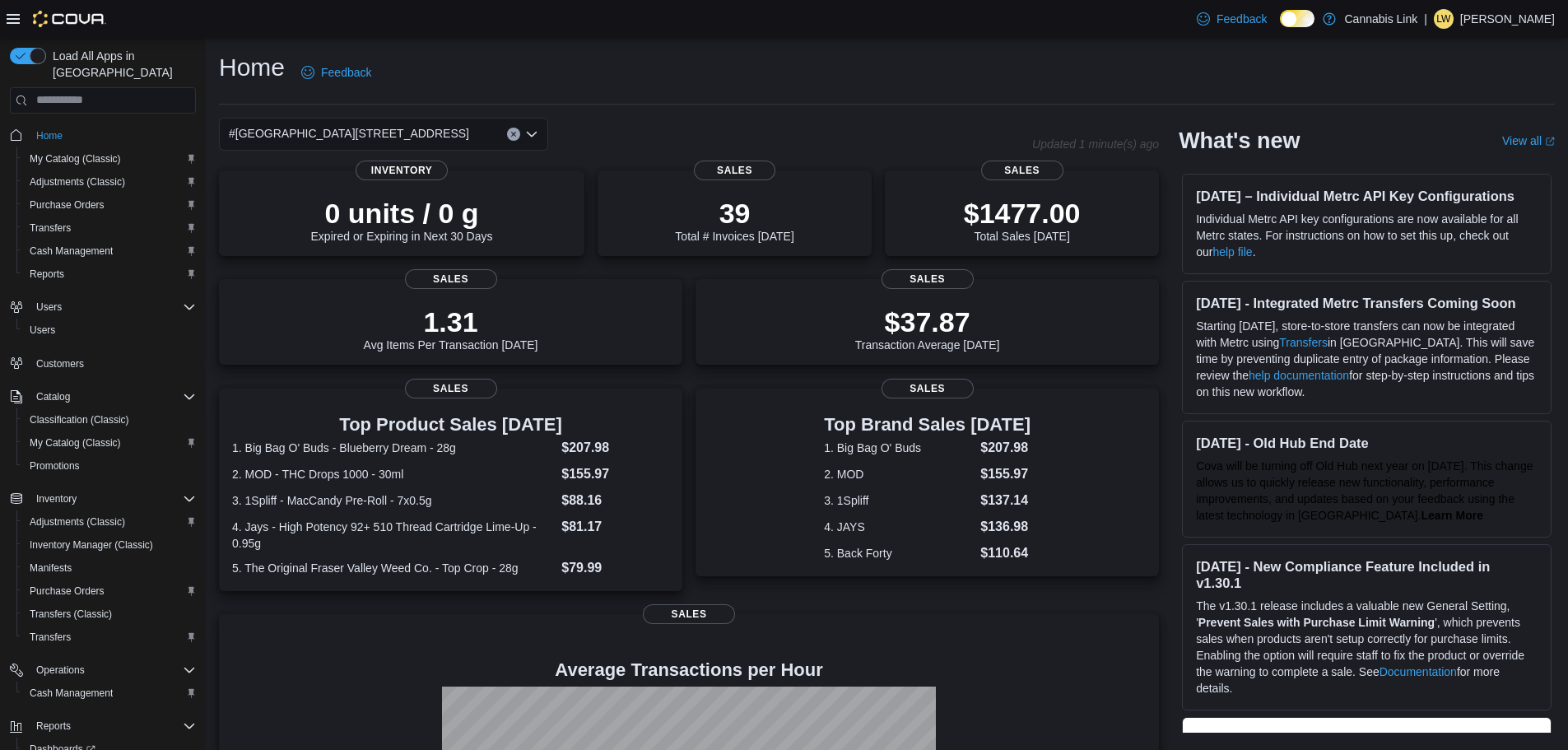
scroll to position [76, 0]
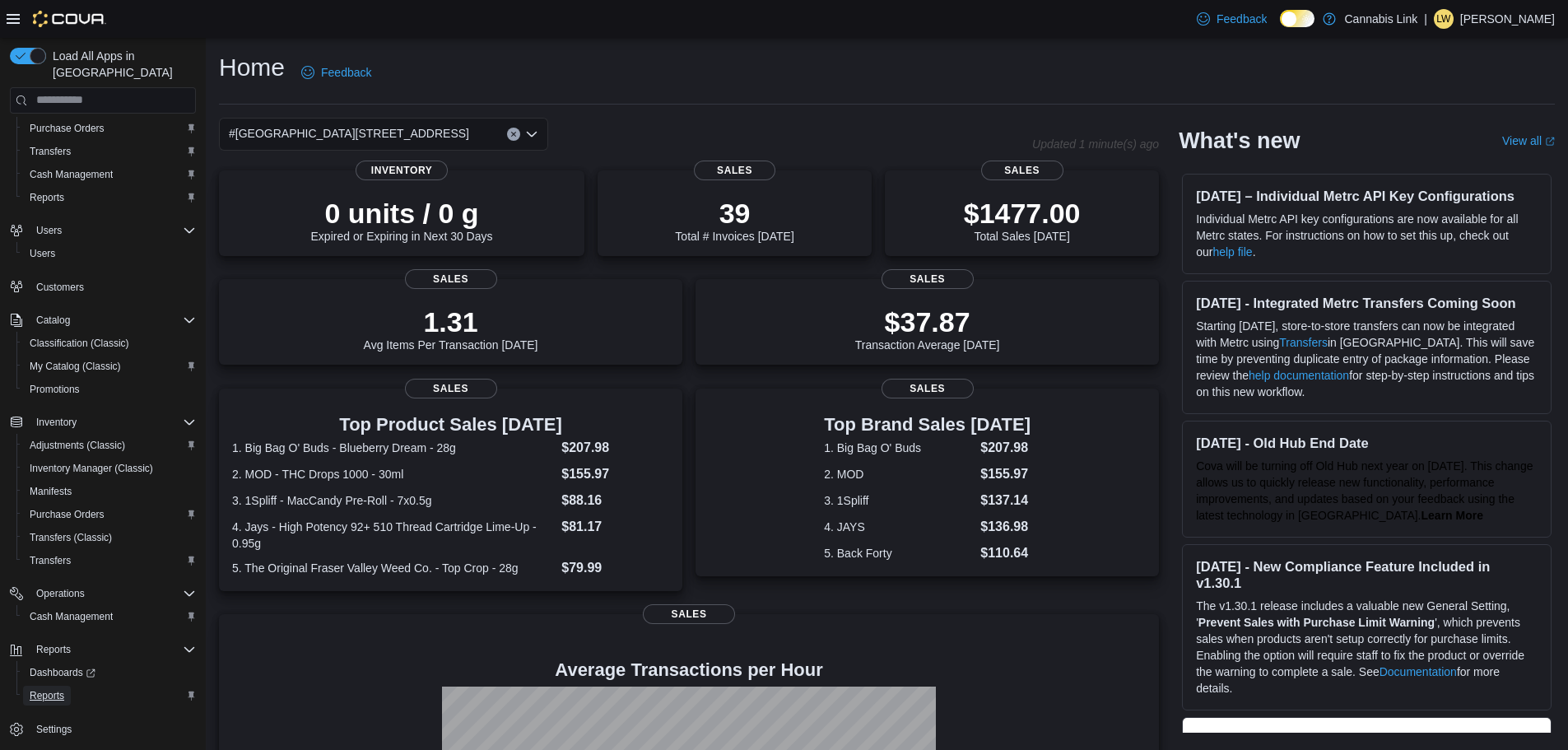
click at [56, 689] on span "Reports" at bounding box center [47, 696] width 35 height 13
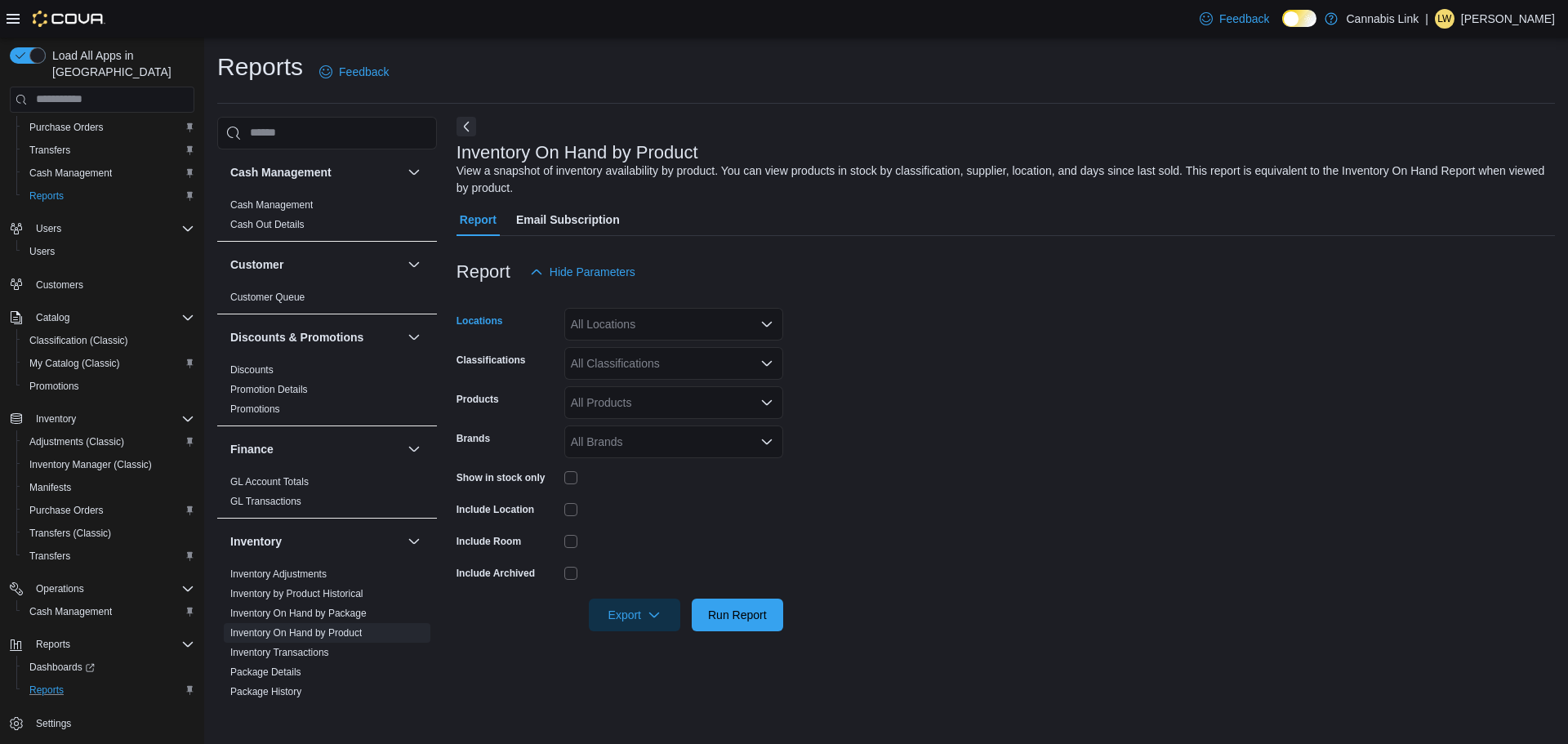
click at [765, 320] on icon "Open list of options" at bounding box center [767, 324] width 13 height 13
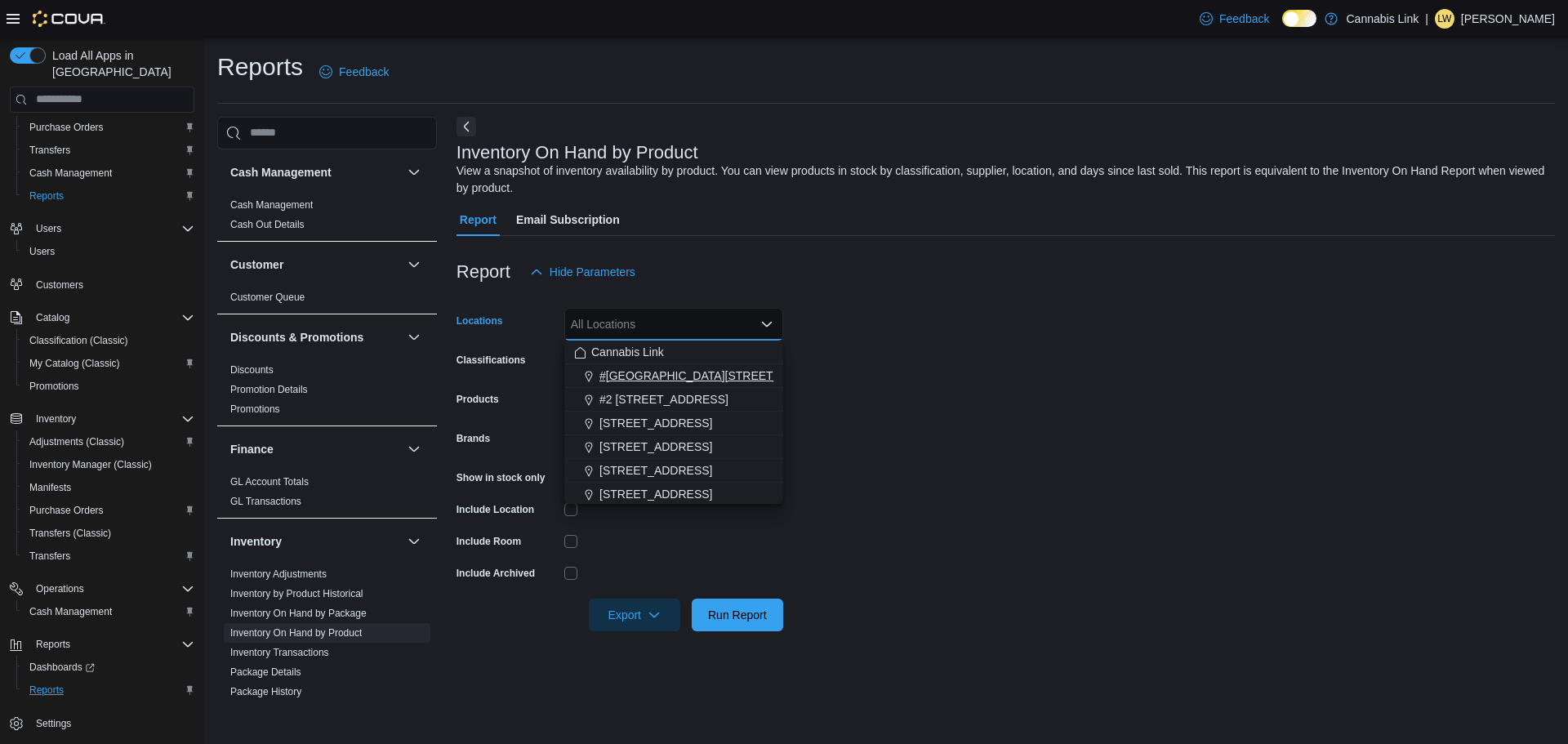
click at [720, 372] on span "#[GEOGRAPHIC_DATA][STREET_ADDRESS]" at bounding box center [718, 376] width 238 height 16
click at [990, 414] on form "Locations #[GEOGRAPHIC_DATA][STREET_ADDRESS]. Selected. [STREET_ADDRESS]. Press…" at bounding box center [1006, 460] width 1099 height 343
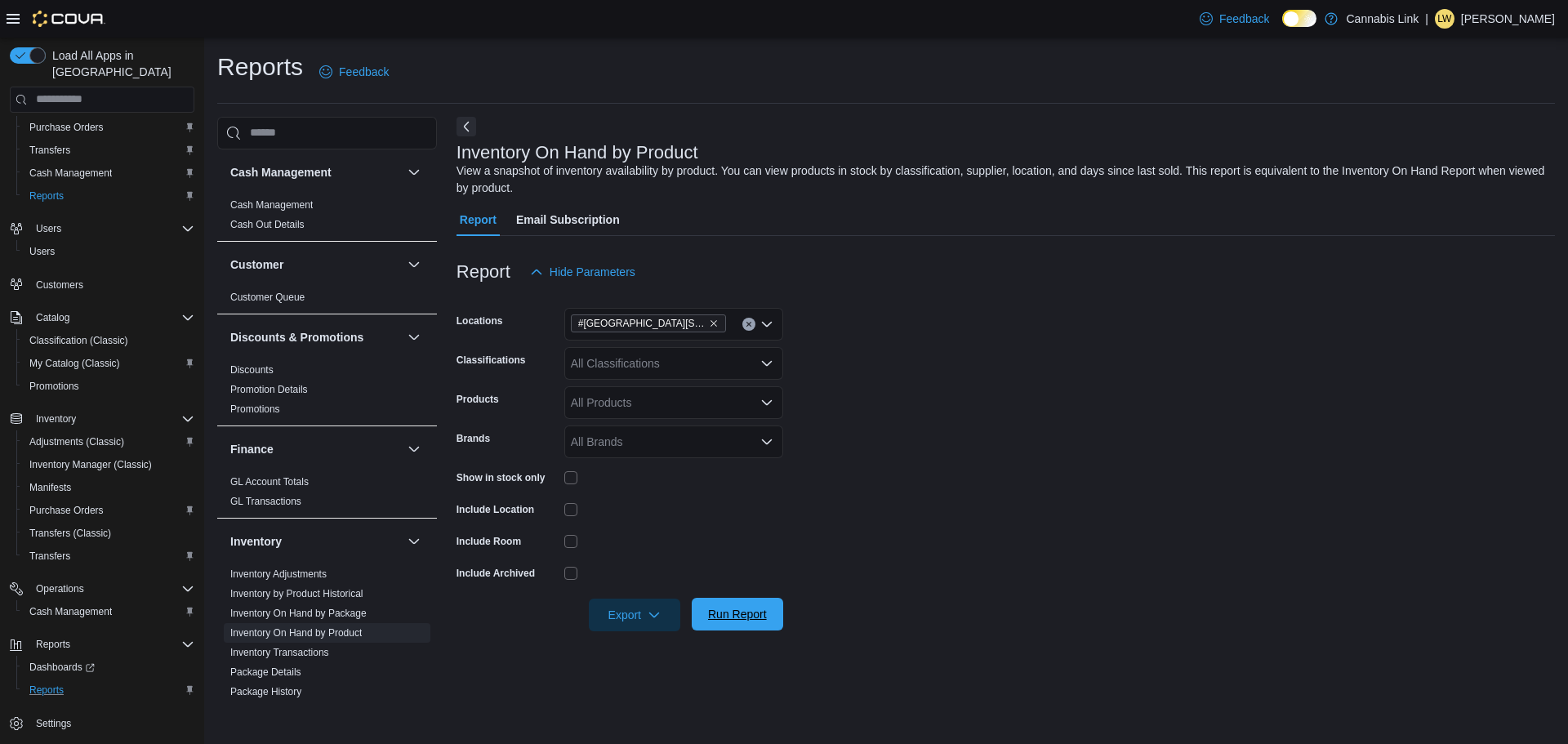
click at [749, 608] on span "Run Report" at bounding box center [737, 615] width 59 height 16
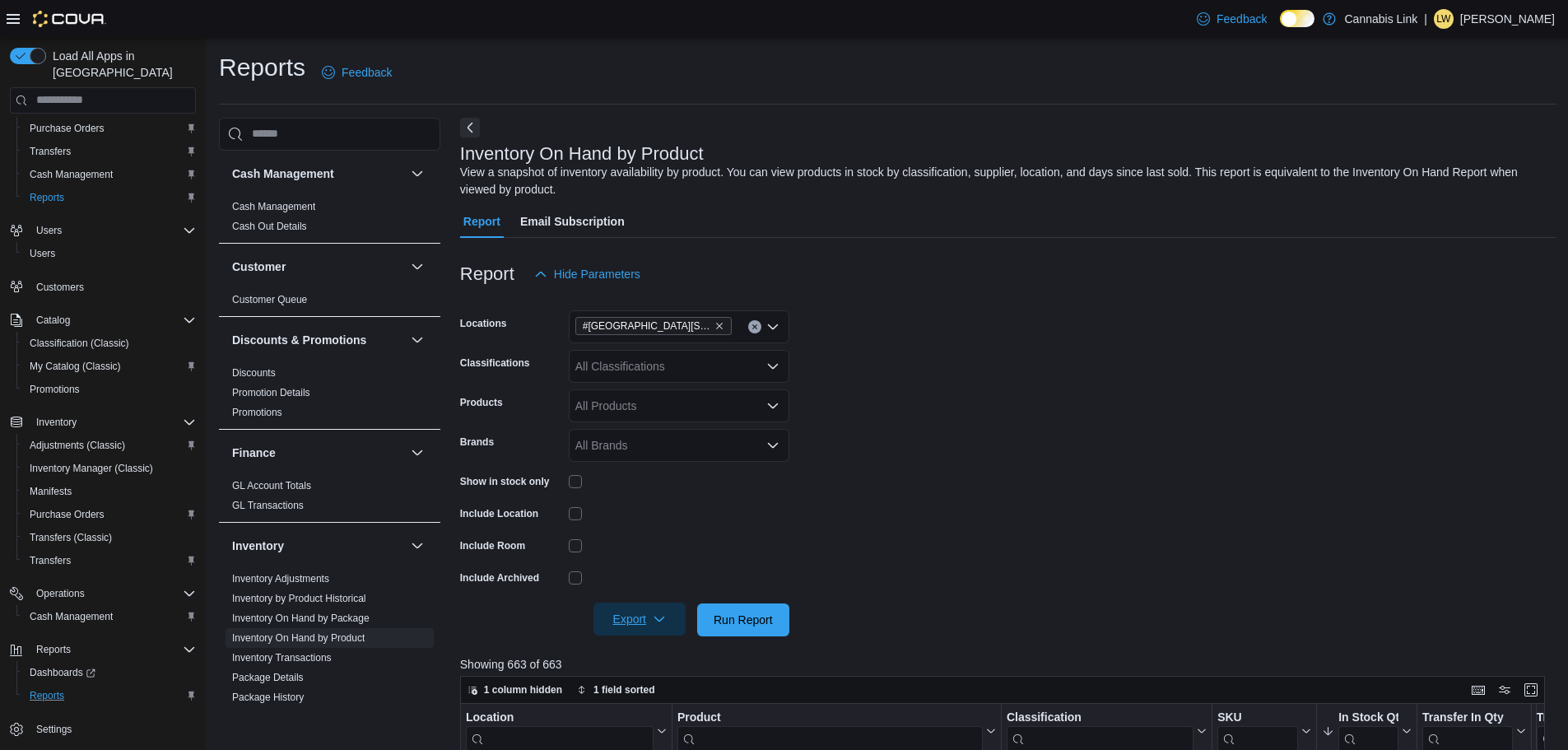
click at [641, 618] on span "Export" at bounding box center [639, 619] width 72 height 33
click at [661, 517] on span "Export to Excel" at bounding box center [641, 521] width 74 height 13
